Goal: Find specific page/section: Find specific page/section

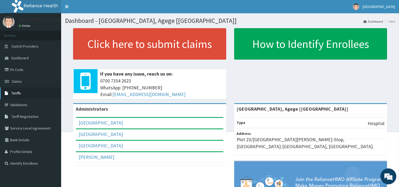
click at [18, 92] on span "Tariffs" at bounding box center [16, 93] width 10 height 5
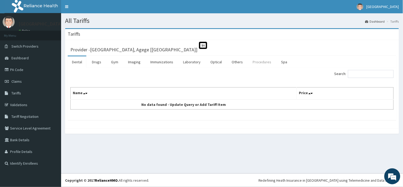
click at [260, 62] on link "Procedures" at bounding box center [261, 61] width 27 height 11
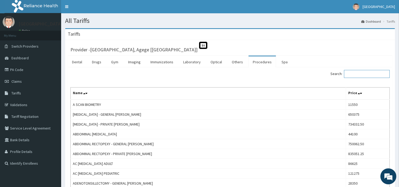
click at [355, 73] on input "Search:" at bounding box center [367, 74] width 46 height 8
paste input "NEBULIZING MASK (PAED)"
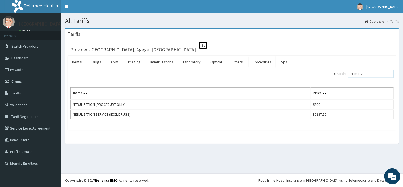
type input "NEBULIZ"
click at [18, 70] on link "PA Code" at bounding box center [30, 70] width 61 height 12
